Goal: Task Accomplishment & Management: Manage account settings

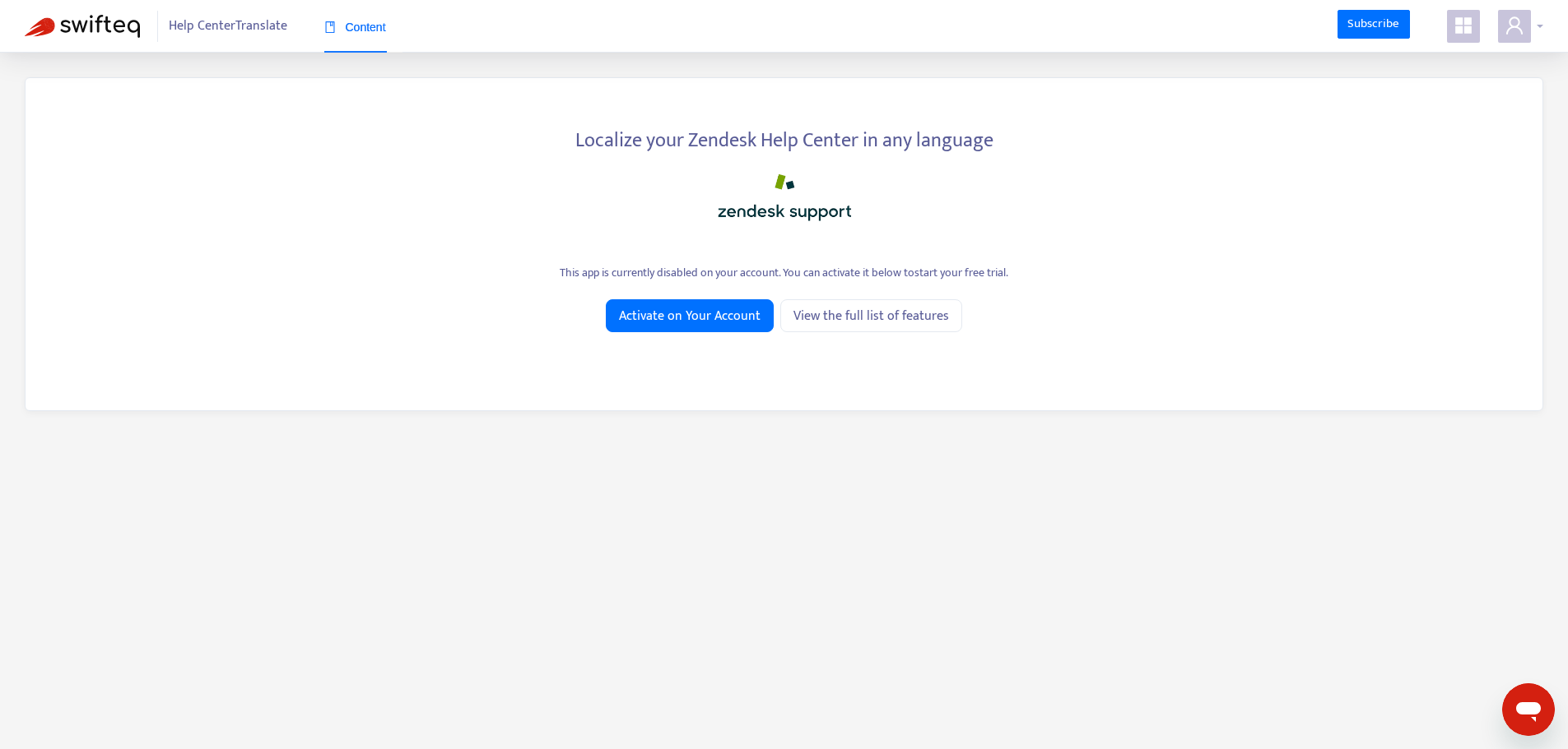
click at [1528, 26] on span at bounding box center [1514, 26] width 33 height 33
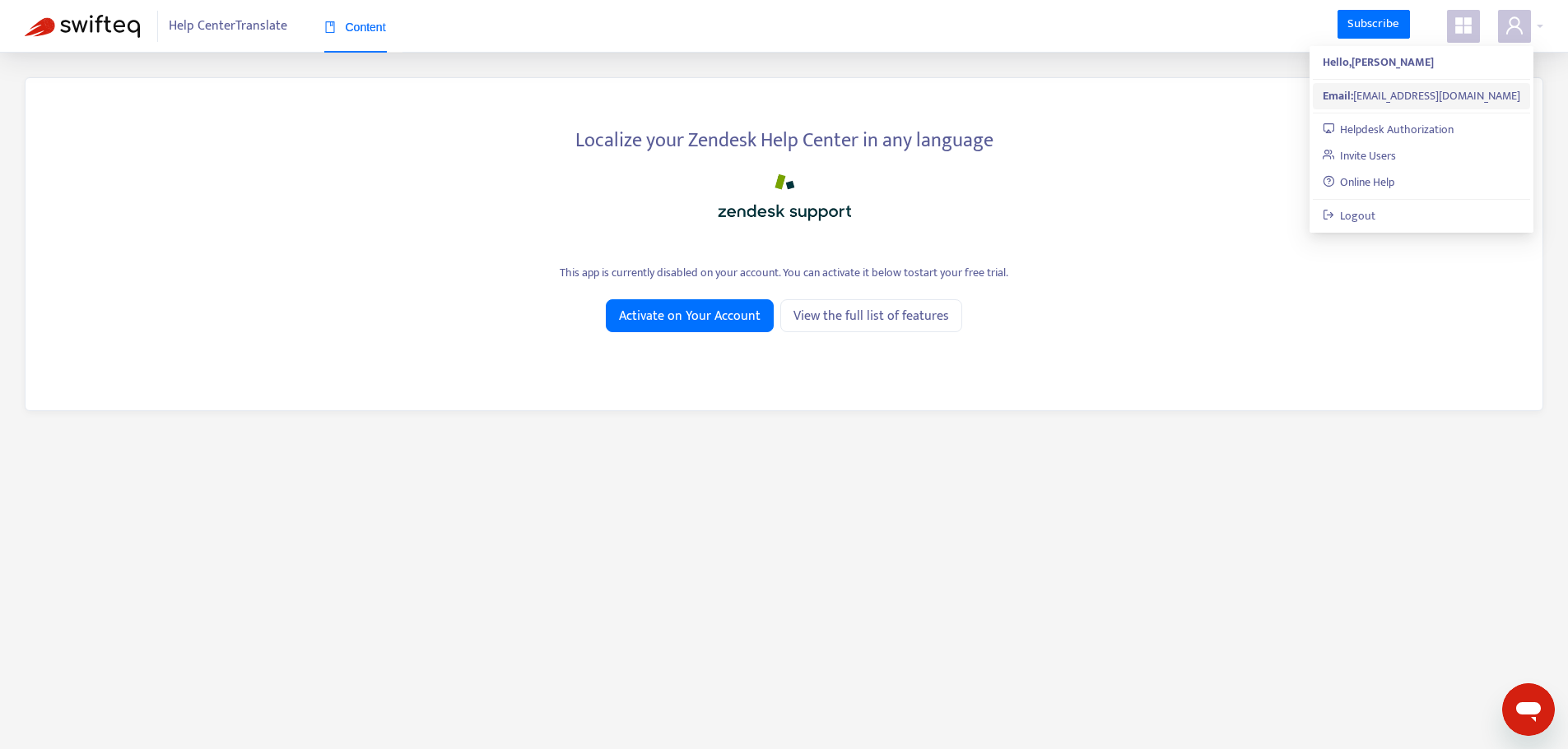
click at [1387, 91] on div "Email: noahjolliffe@manufacture2030.com" at bounding box center [1422, 96] width 198 height 18
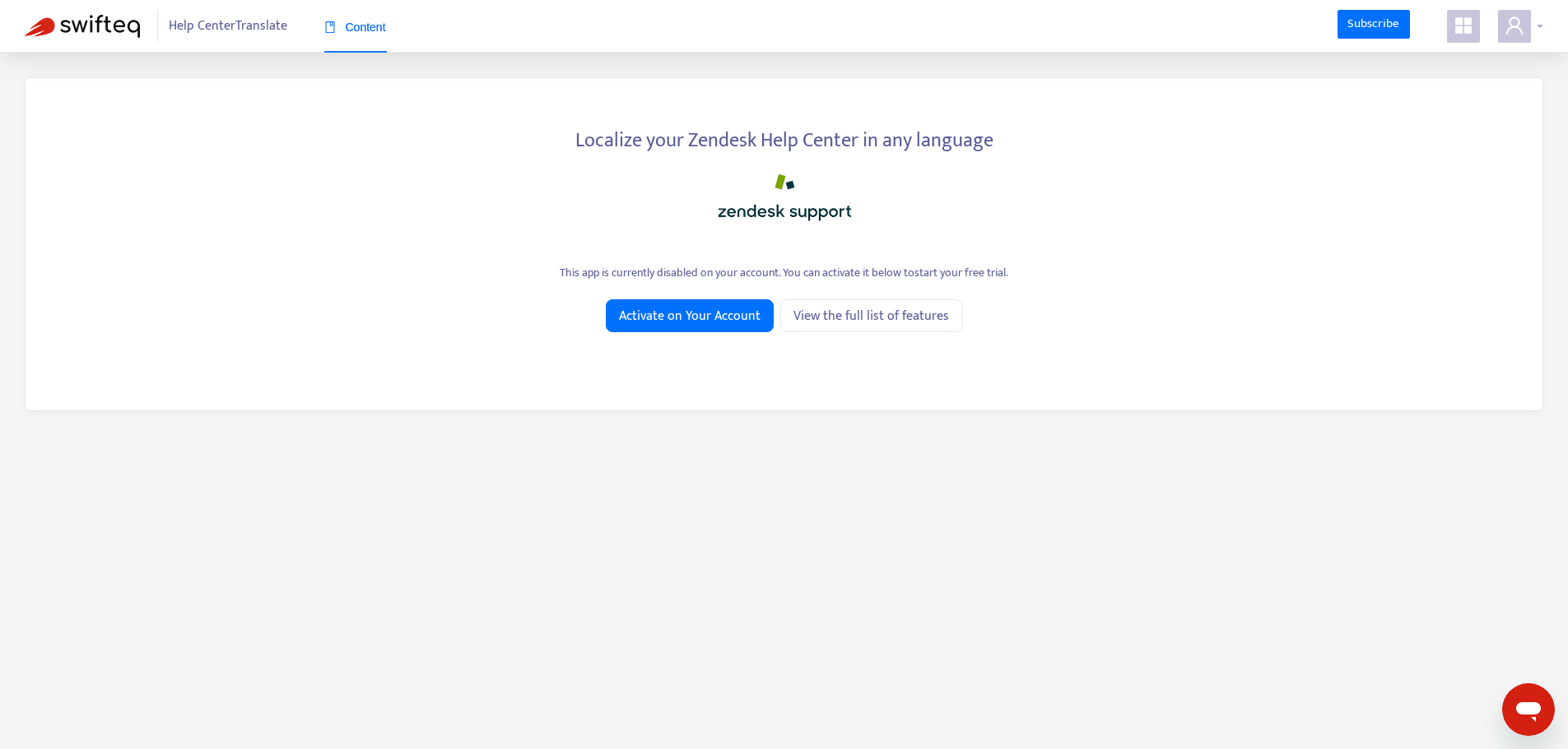
click at [1516, 28] on icon "user" at bounding box center [1514, 25] width 16 height 17
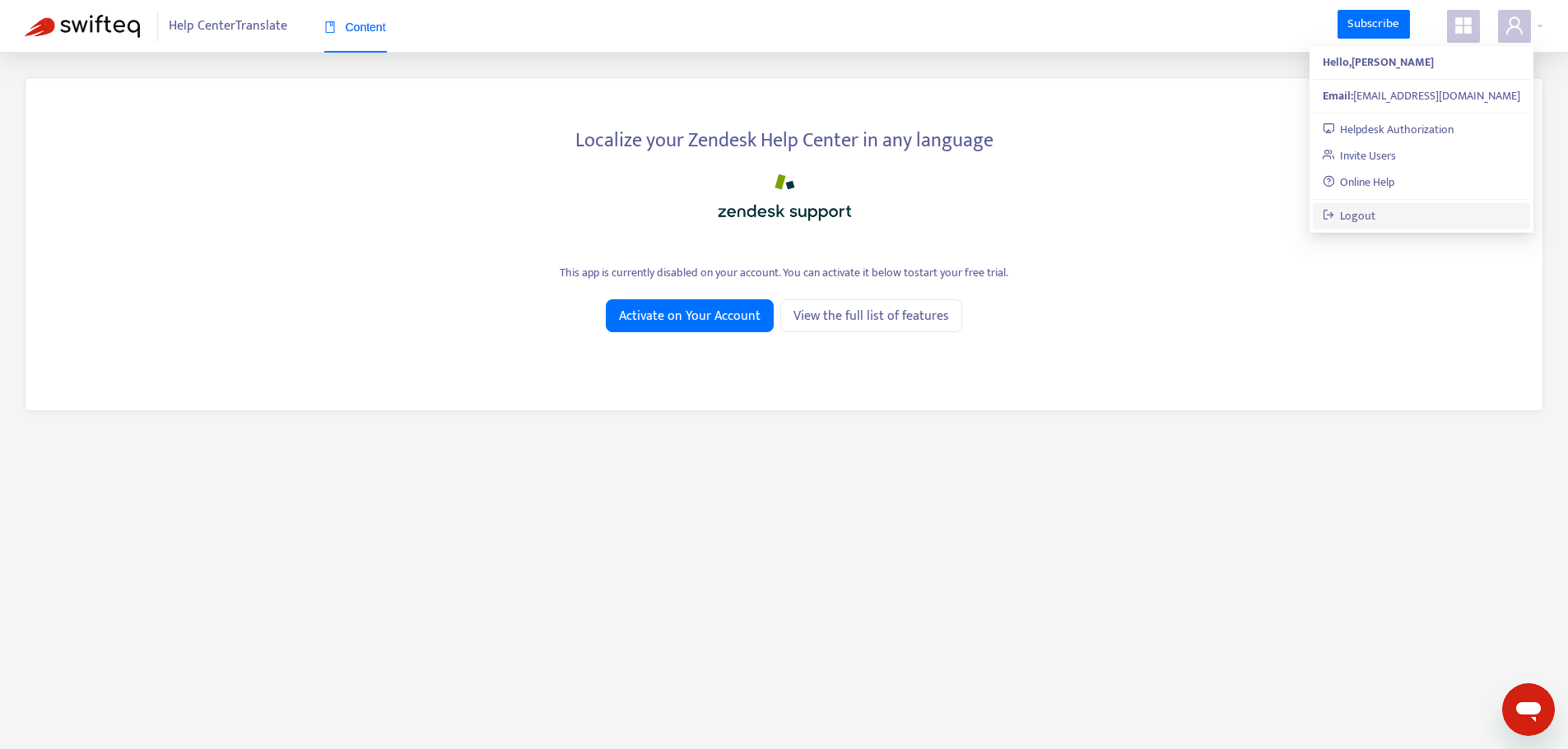
click at [1376, 215] on link "Logout" at bounding box center [1350, 216] width 54 height 19
